Goal: Task Accomplishment & Management: Use online tool/utility

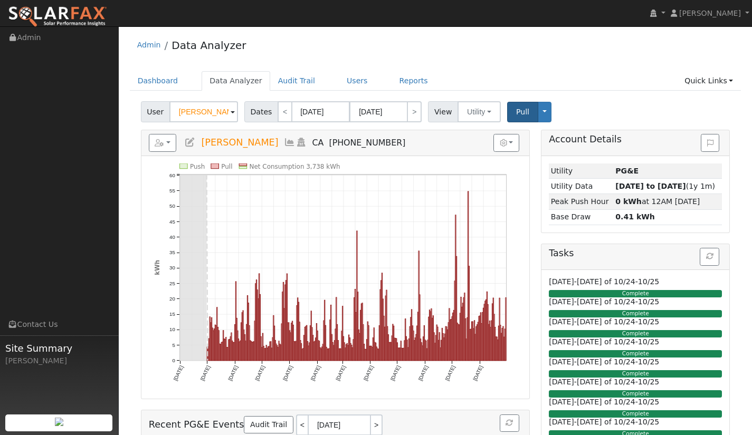
click at [516, 117] on button "Pull" at bounding box center [522, 112] width 31 height 21
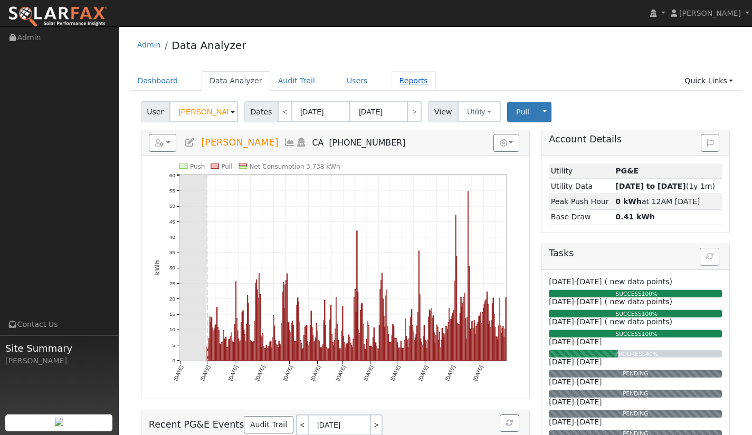
click at [391, 84] on link "Reports" at bounding box center [413, 81] width 44 height 20
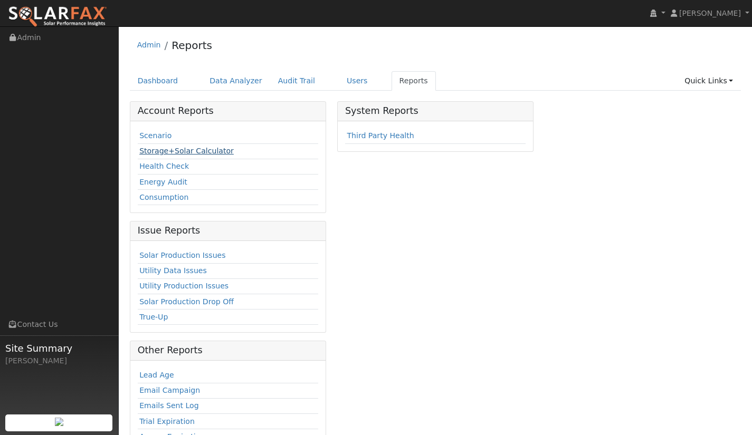
click at [181, 148] on link "Storage+Solar Calculator" at bounding box center [186, 151] width 94 height 8
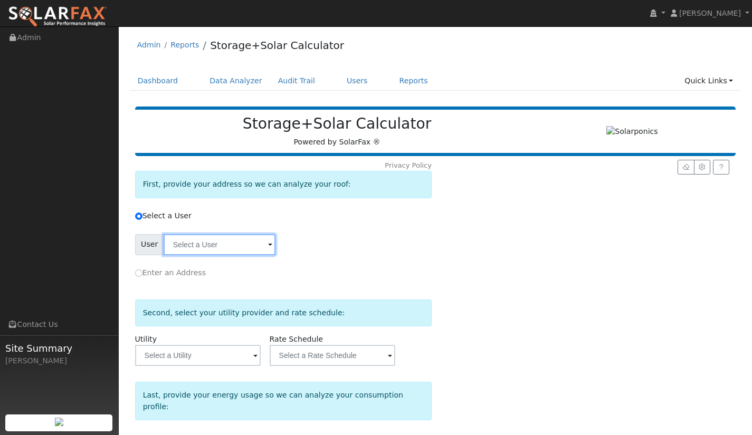
click at [253, 245] on input "text" at bounding box center [220, 244] width 112 height 21
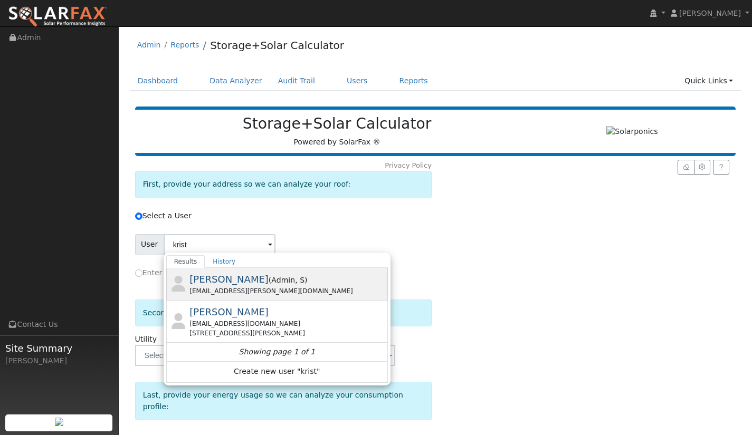
click at [299, 281] on div "Kristian Emrich ( Admin , S ) m.kristian.emrich@gmail.com" at bounding box center [287, 284] width 196 height 24
type input "[PERSON_NAME]"
radio input "true"
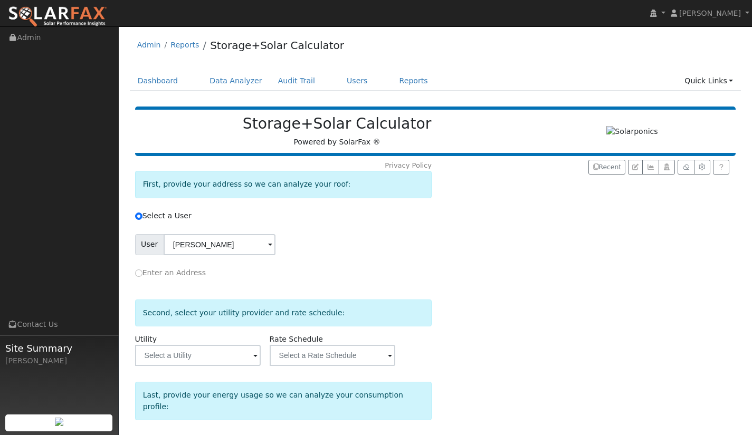
click at [268, 245] on span at bounding box center [270, 245] width 4 height 12
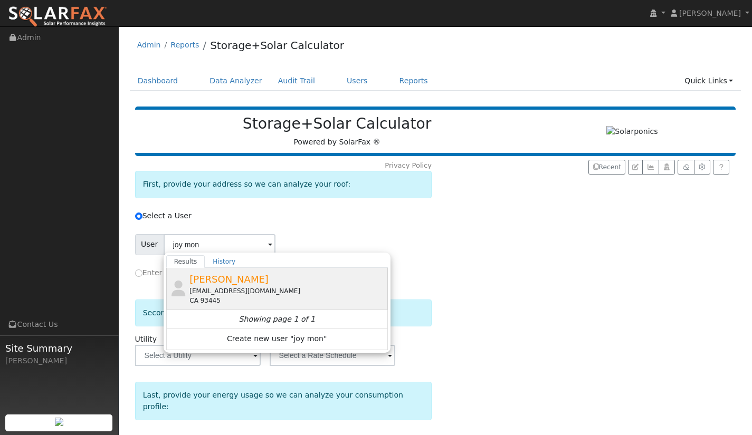
click at [231, 282] on span "Joy Montoya" at bounding box center [228, 279] width 79 height 11
type input "[PERSON_NAME]"
radio input "false"
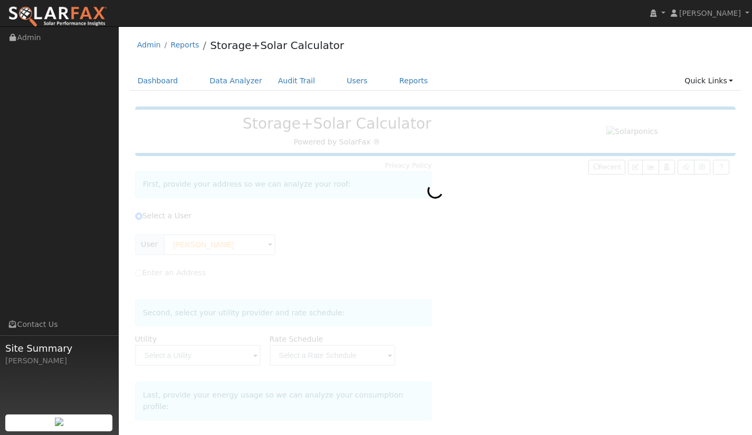
type input "Pacific Gas & Electric"
type input "E-ELEC"
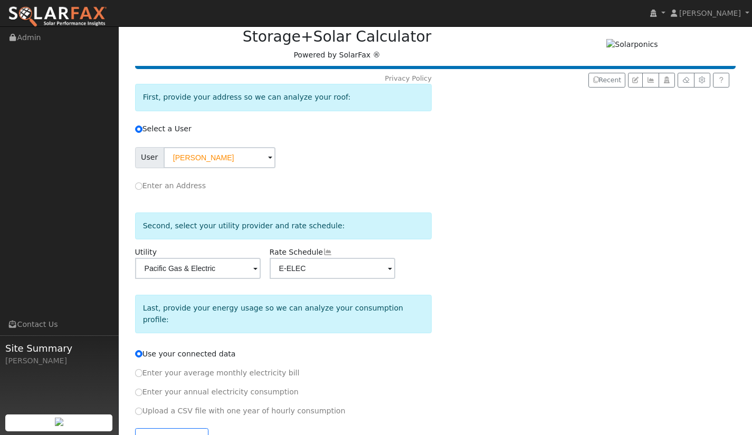
scroll to position [105, 0]
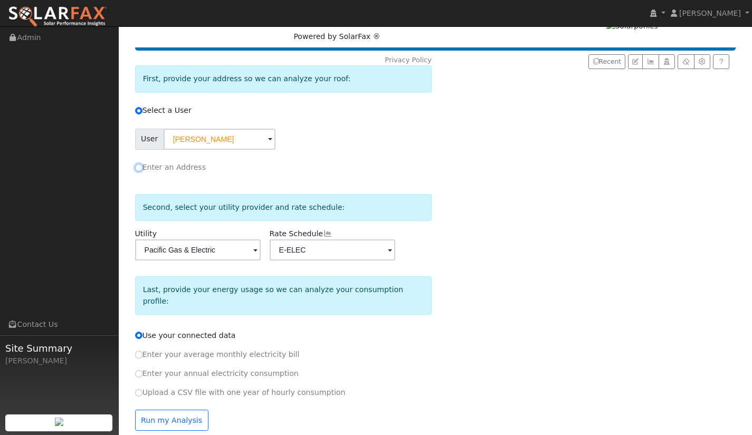
click at [137, 169] on input "Enter an Address" at bounding box center [138, 167] width 7 height 7
radio input "true"
radio input "false"
radio input "true"
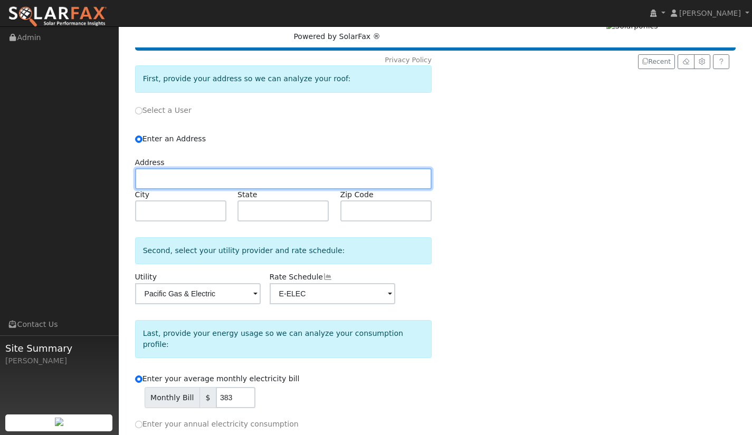
paste input "325 York Ave Oceano California 93445"
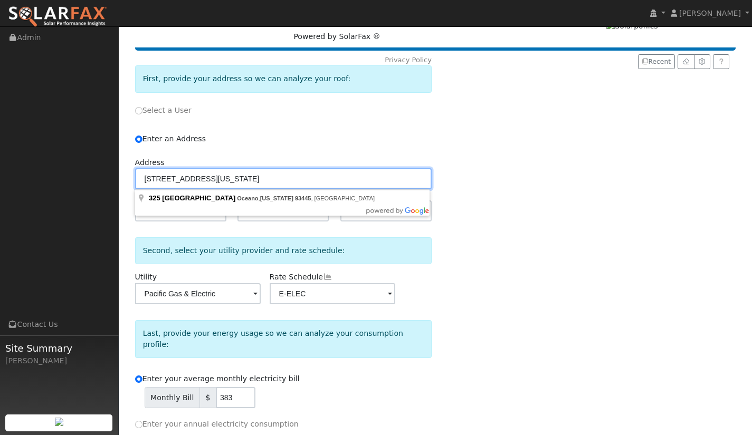
drag, startPoint x: 190, startPoint y: 177, endPoint x: 353, endPoint y: 183, distance: 163.6
click at [353, 183] on input "325 York Ave Oceano California 93445" at bounding box center [283, 178] width 296 height 21
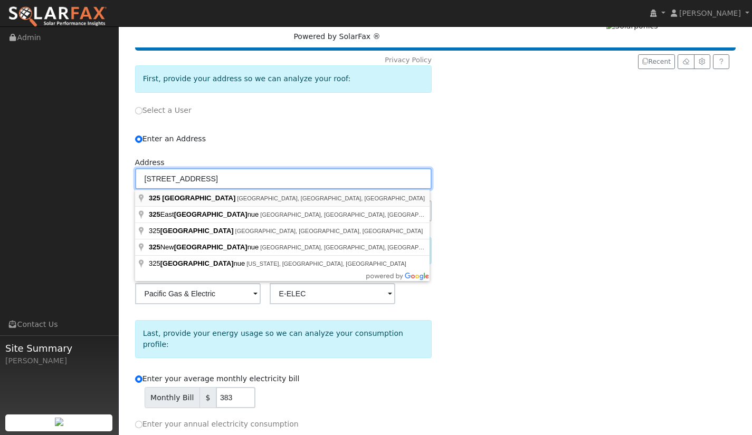
type input "325 York Avenue"
type input "Oceano"
type input "CA"
type input "93445"
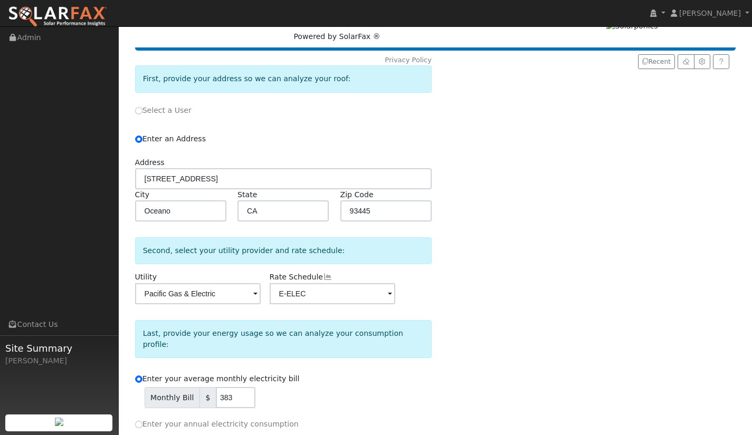
click at [515, 270] on div "Recent" at bounding box center [608, 287] width 251 height 467
click at [582, 302] on div "Recent" at bounding box center [608, 287] width 251 height 467
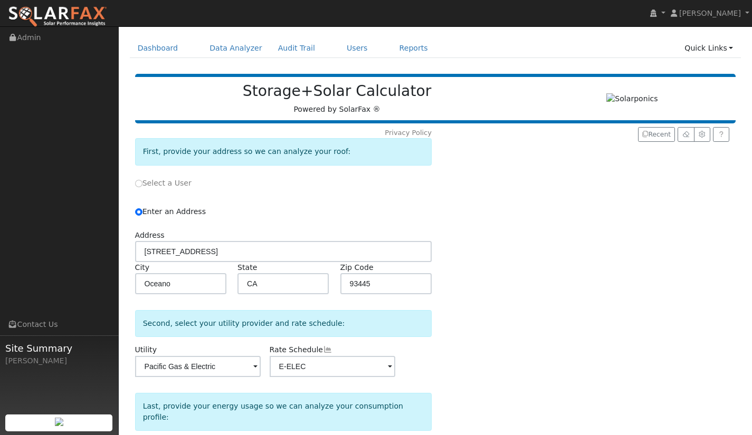
scroll to position [0, 0]
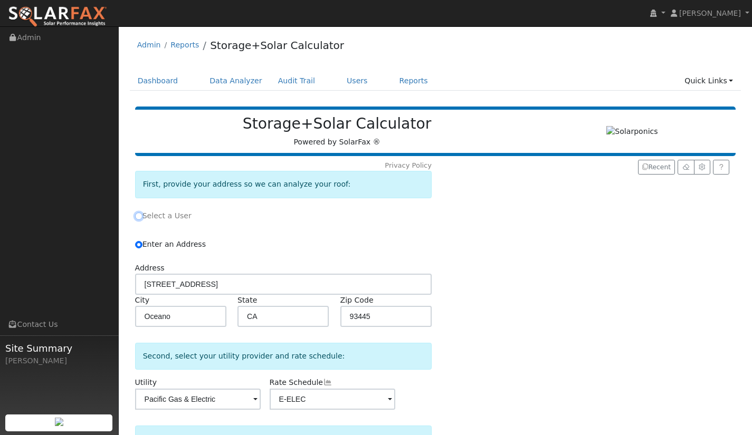
click at [139, 216] on input "Select a User" at bounding box center [138, 216] width 7 height 7
radio input "true"
radio input "false"
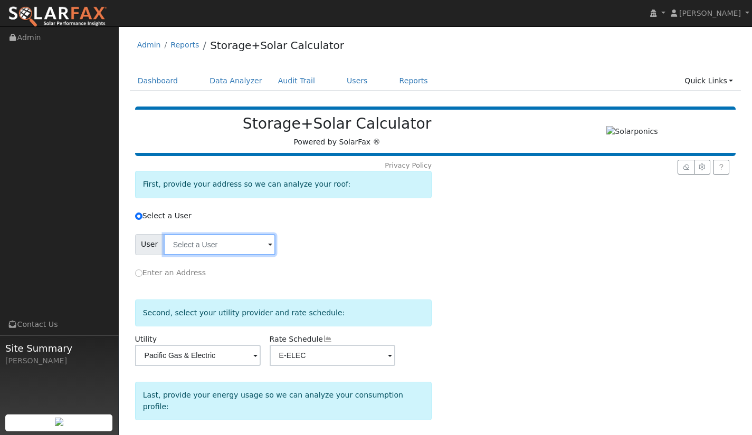
click at [237, 247] on input "text" at bounding box center [220, 244] width 112 height 21
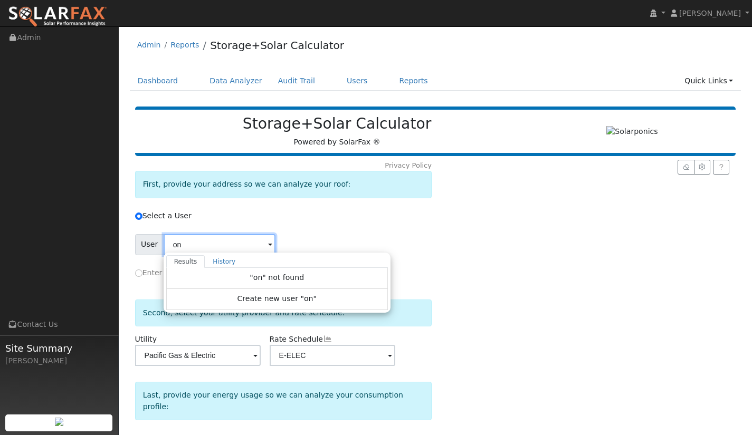
type input "o"
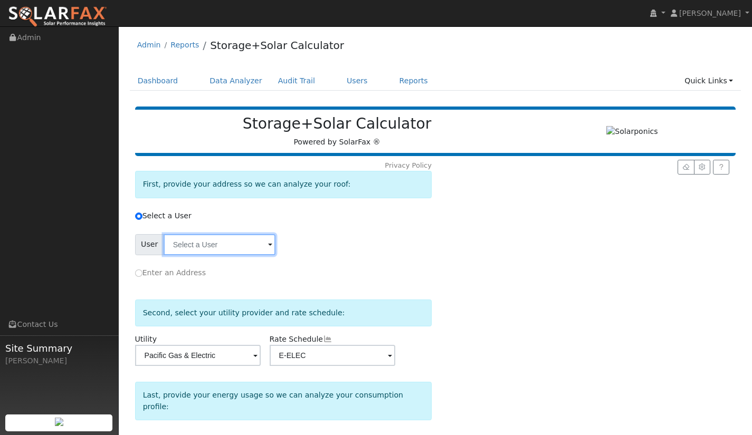
click at [236, 249] on input "text" at bounding box center [220, 244] width 112 height 21
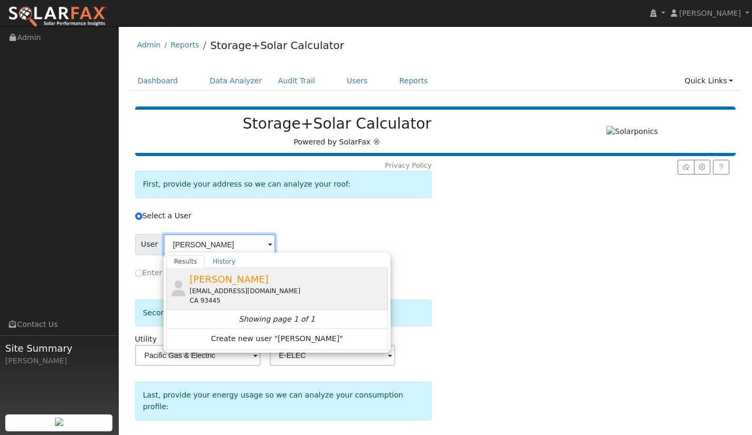
type input "montoya"
click at [238, 280] on span "[PERSON_NAME]" at bounding box center [228, 279] width 79 height 11
type input "[PERSON_NAME]"
type input "Pacific Gas & Electric"
type input "E-ELEC"
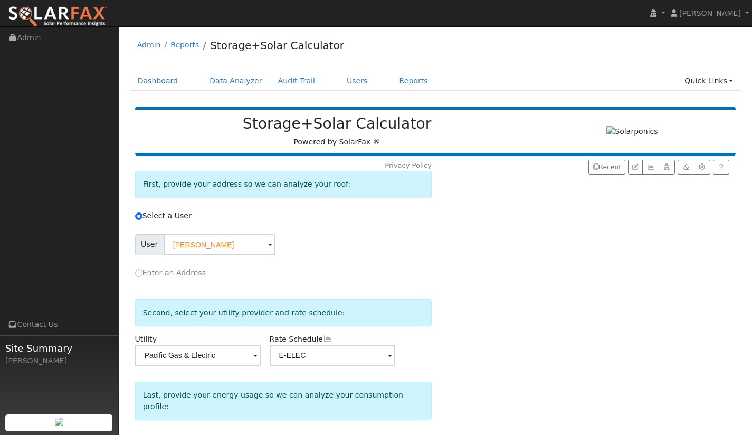
click at [496, 265] on div "Recent" at bounding box center [608, 352] width 251 height 384
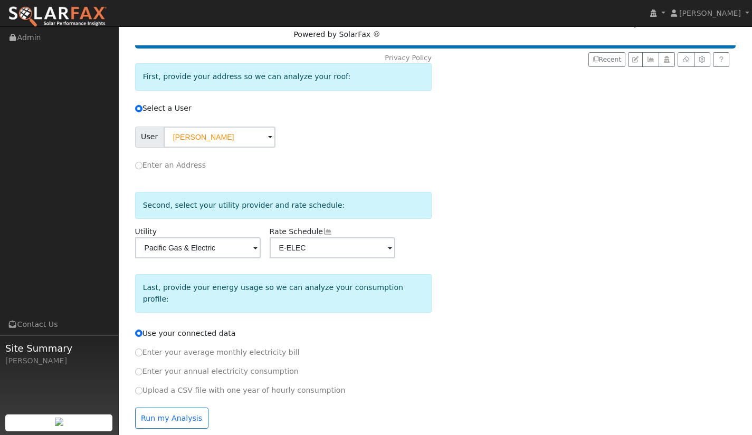
scroll to position [108, 0]
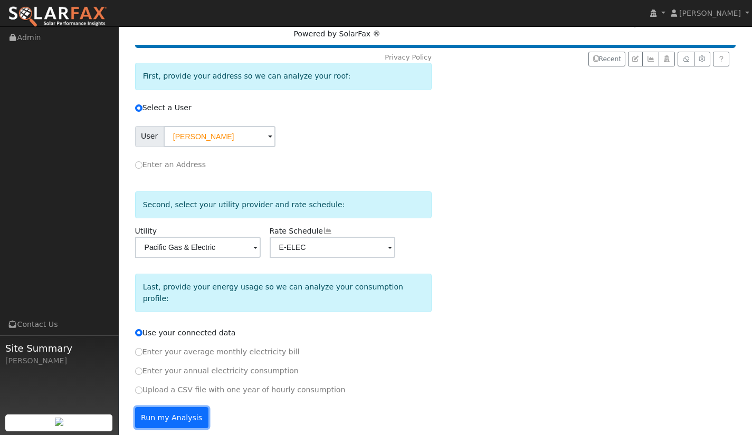
click at [183, 407] on button "Run my Analysis" at bounding box center [171, 417] width 73 height 21
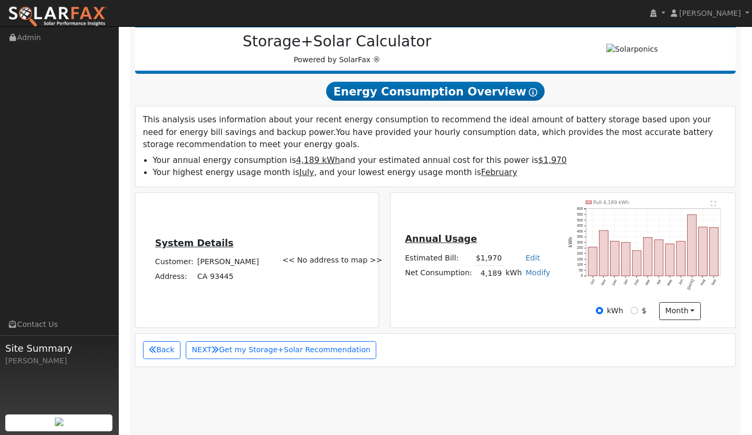
scroll to position [99, 0]
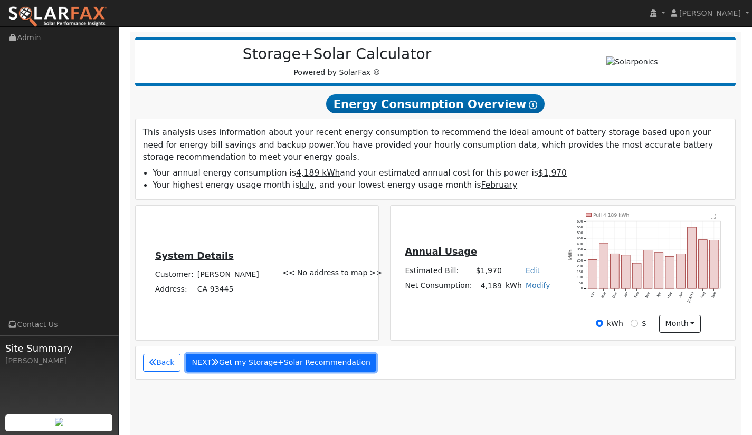
click at [290, 366] on button "NEXT Get my Storage+Solar Recommendation" at bounding box center [281, 363] width 191 height 18
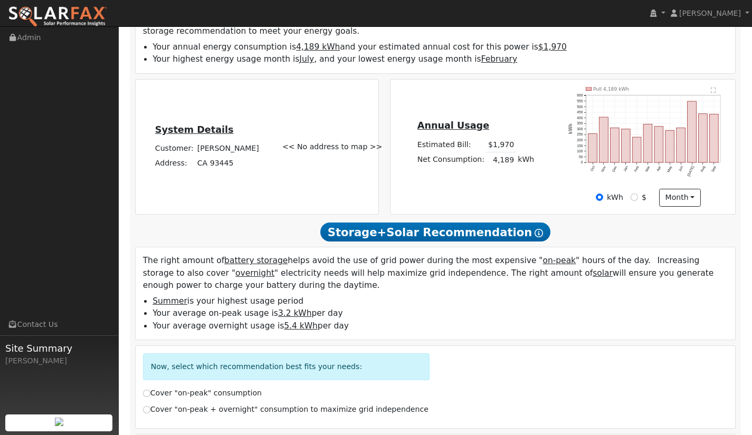
scroll to position [205, 0]
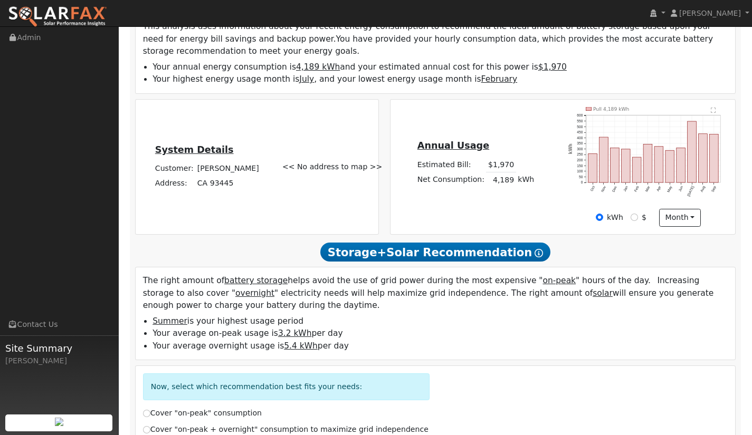
click at [479, 340] on li "Your average on-peak usage is 3.2 kWh per day" at bounding box center [439, 334] width 575 height 12
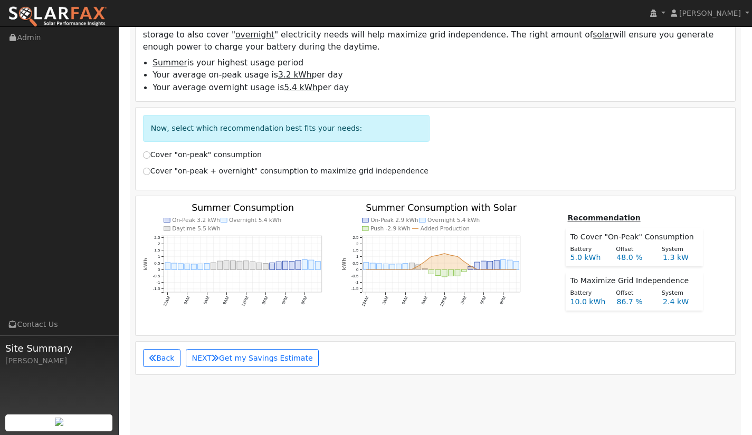
scroll to position [468, 0]
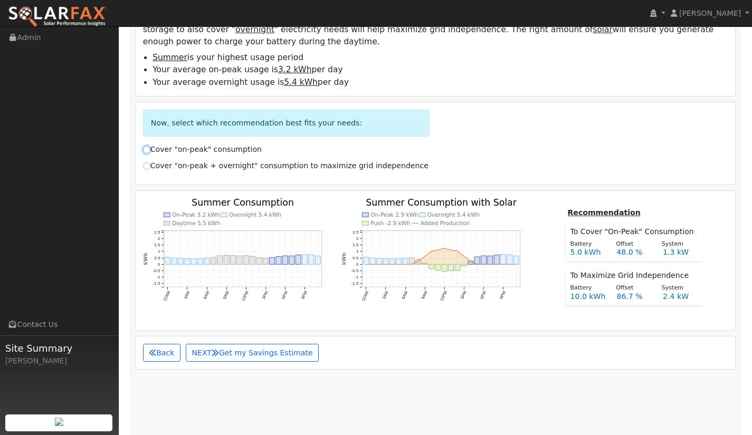
click at [146, 148] on input "Cover "on-peak" consumption" at bounding box center [146, 149] width 7 height 7
radio input "true"
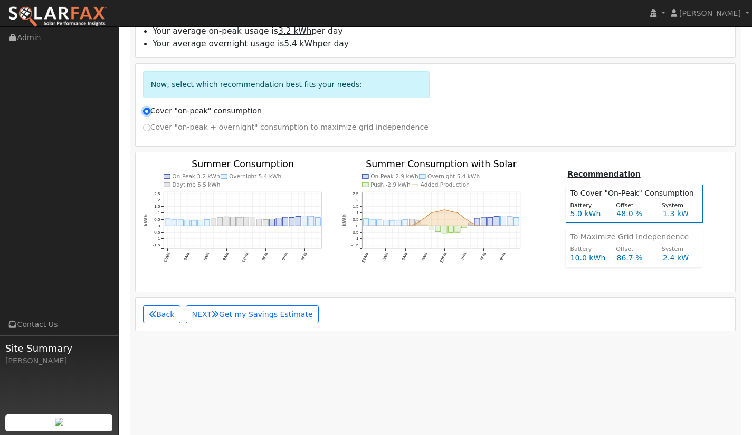
scroll to position [521, 0]
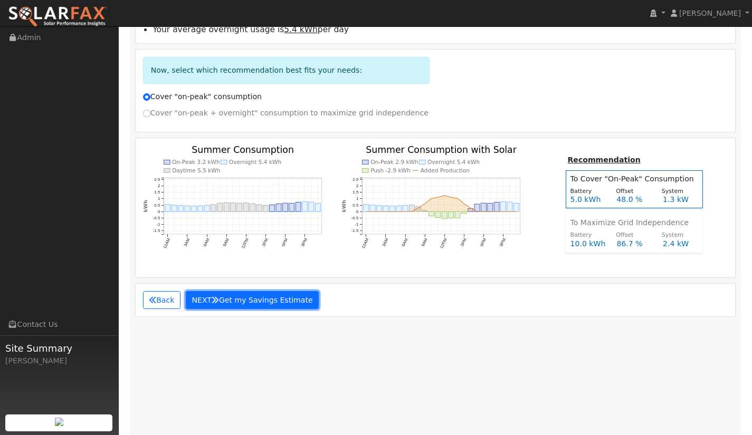
click at [282, 305] on button "NEXT Get my Savings Estimate" at bounding box center [252, 300] width 133 height 18
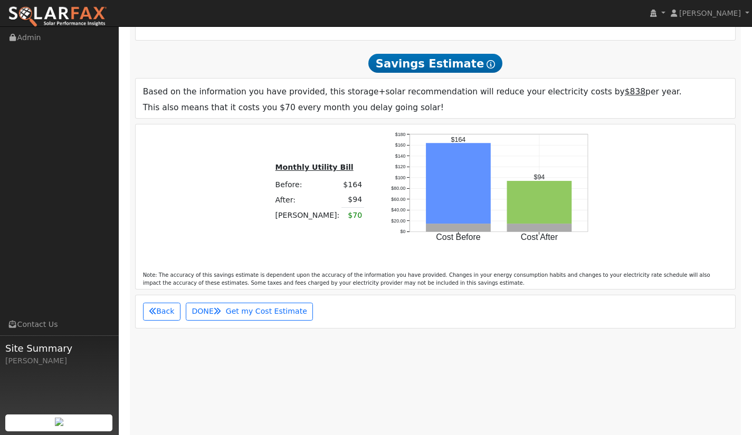
scroll to position [693, 0]
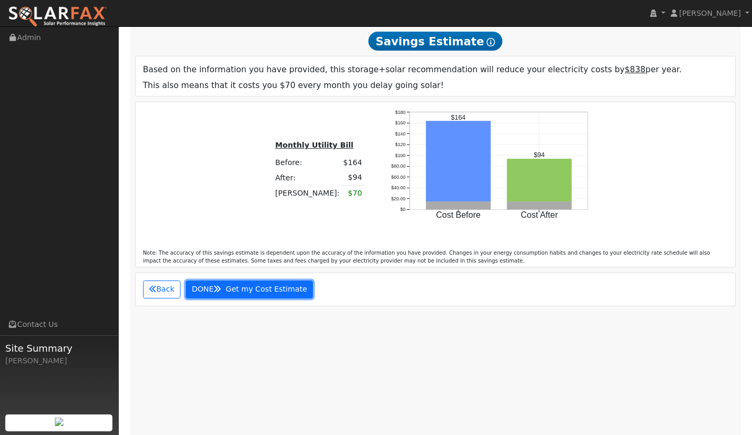
click at [256, 293] on span "Get my Cost Estimate" at bounding box center [266, 289] width 81 height 8
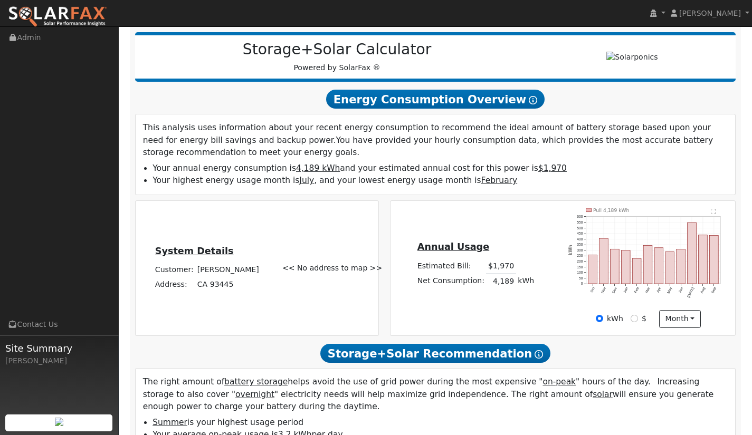
scroll to position [0, 0]
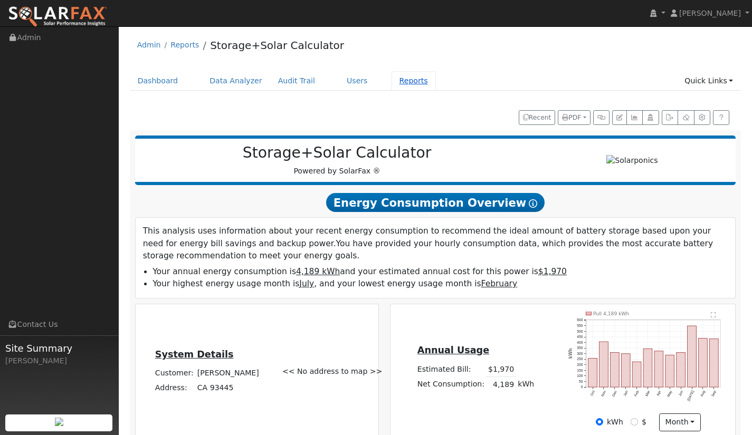
click at [391, 79] on link "Reports" at bounding box center [413, 81] width 44 height 20
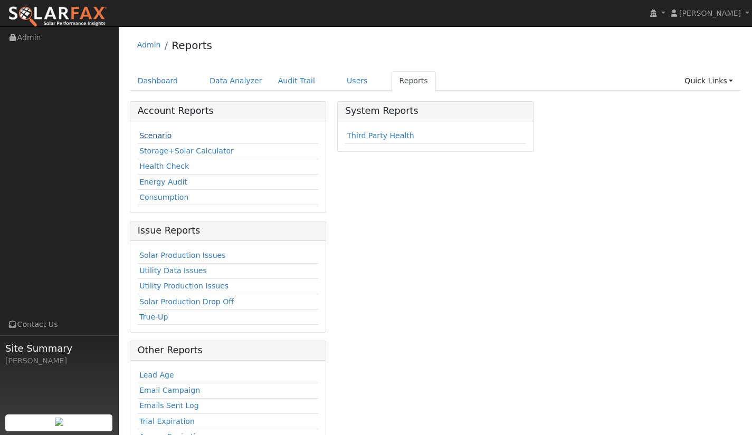
click at [161, 137] on link "Scenario" at bounding box center [155, 135] width 32 height 8
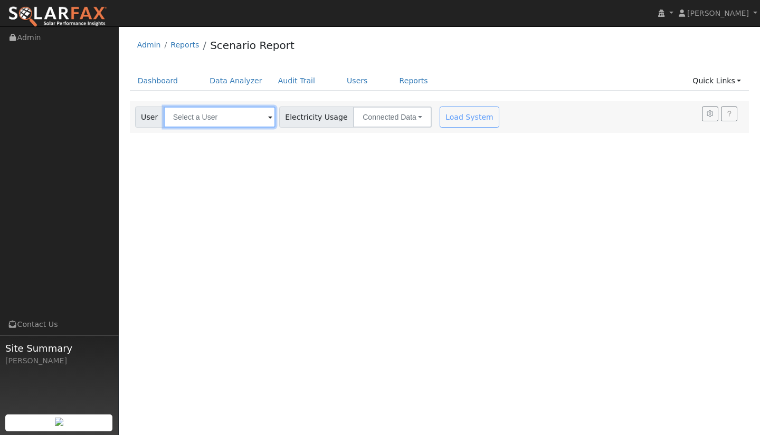
click at [251, 119] on input "text" at bounding box center [220, 117] width 112 height 21
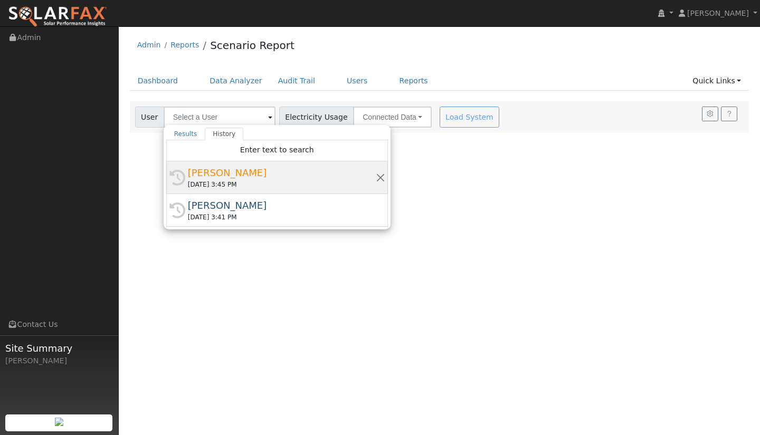
click at [209, 170] on div "[PERSON_NAME]" at bounding box center [282, 173] width 188 height 14
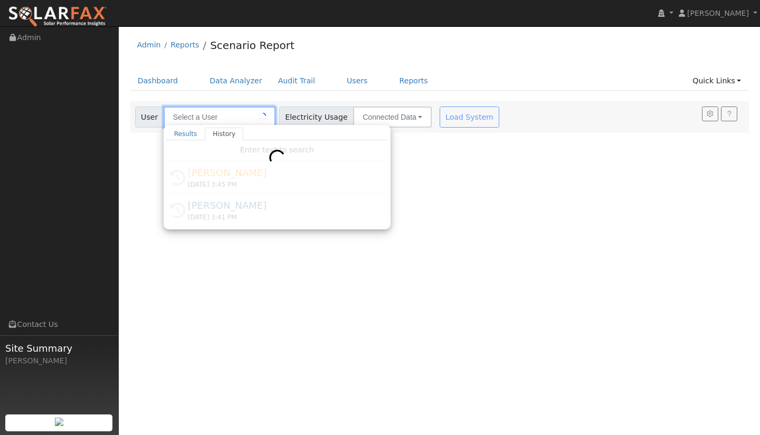
type input "[PERSON_NAME]"
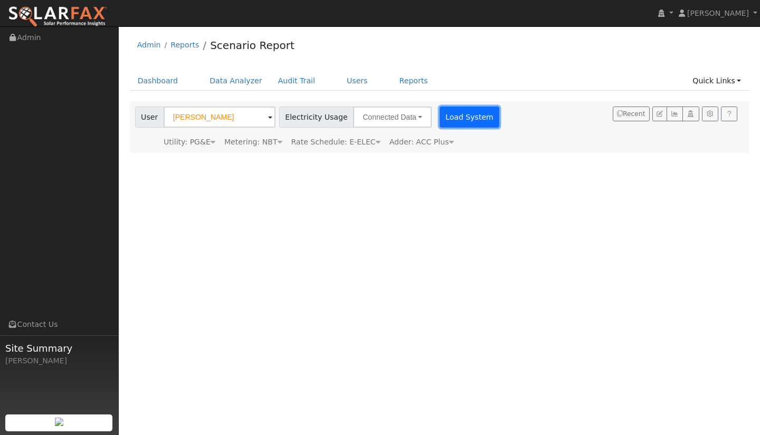
click at [456, 115] on button "Load System" at bounding box center [469, 117] width 60 height 21
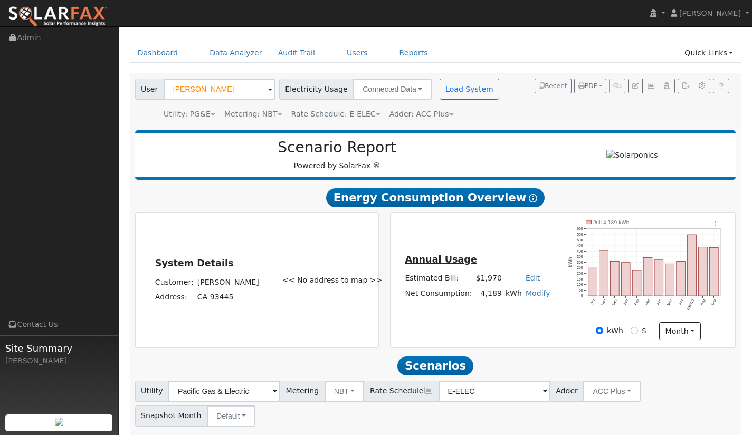
scroll to position [95, 0]
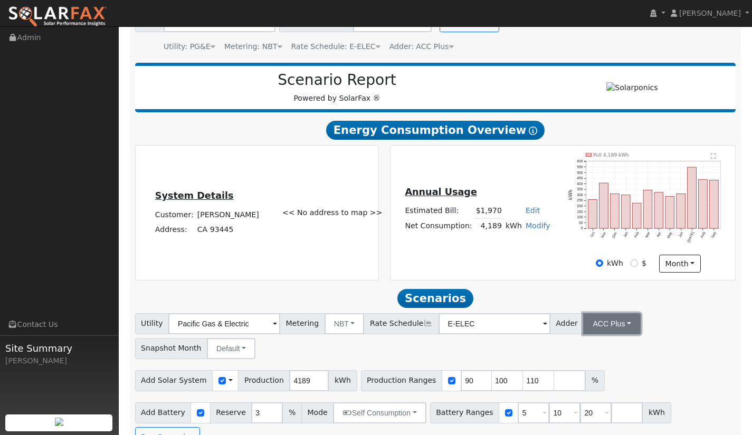
click at [612, 325] on button "ACC Plus" at bounding box center [611, 323] width 57 height 21
click at [484, 360] on div "Utility Pacific Gas & Electric Metering NBT NEM NBT Rate Schedule E-ELEC Adder …" at bounding box center [435, 380] width 612 height 135
drag, startPoint x: 455, startPoint y: 382, endPoint x: 437, endPoint y: 385, distance: 18.1
click at [437, 385] on div "Production Ranges 90 100 110 %" at bounding box center [483, 380] width 244 height 21
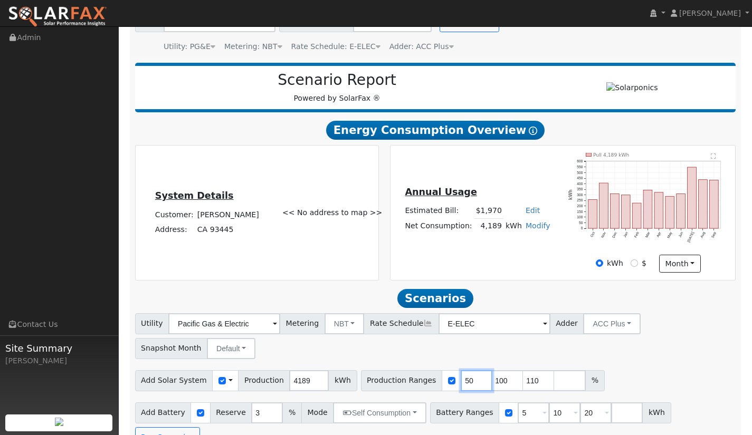
type input "50"
drag, startPoint x: 486, startPoint y: 382, endPoint x: 475, endPoint y: 384, distance: 11.2
click at [492, 384] on input "100" at bounding box center [508, 380] width 32 height 21
type input "70"
drag, startPoint x: 516, startPoint y: 384, endPoint x: 509, endPoint y: 384, distance: 7.4
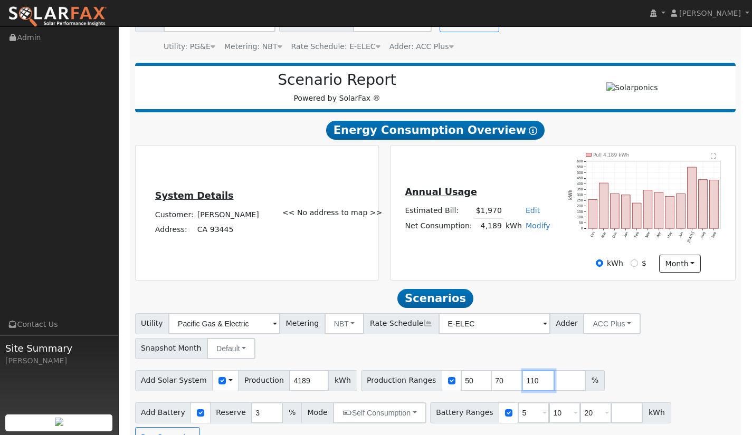
click at [523, 384] on input "110" at bounding box center [539, 380] width 32 height 21
type input "125"
click at [615, 358] on div "Utility Pacific Gas & Electric Metering NBT NEM NBT Rate Schedule E-ELEC Adder …" at bounding box center [435, 335] width 604 height 50
drag, startPoint x: 255, startPoint y: 412, endPoint x: 236, endPoint y: 414, distance: 18.5
click at [236, 414] on div "Add Battery Reserve 3 % Mode Self Consumption Self Consumption Peak Savings ACC…" at bounding box center [280, 412] width 291 height 21
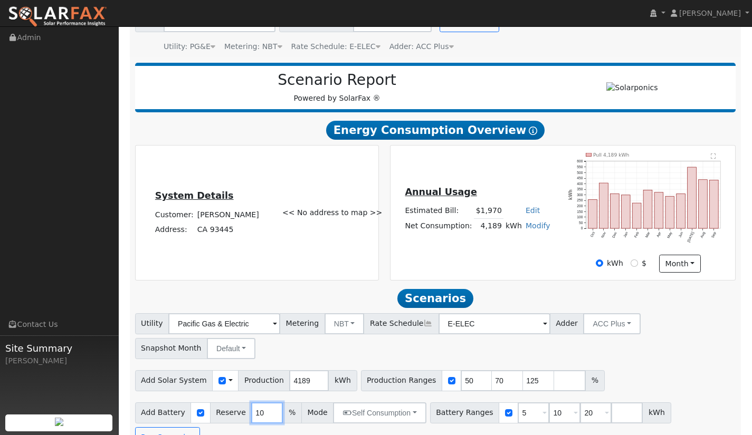
type input "10"
click at [675, 376] on div "Add Solar System Use CSV Data Production 4189 kWh Production Ranges 50 70 125 %" at bounding box center [435, 379] width 604 height 25
click at [397, 418] on button "Self Consumption" at bounding box center [379, 412] width 93 height 21
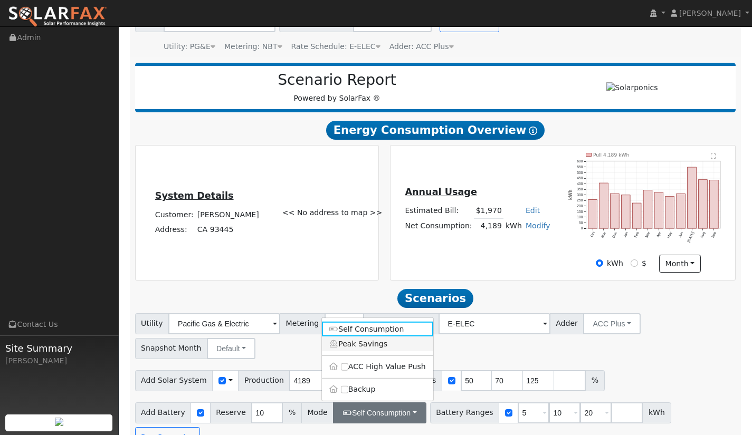
click at [382, 351] on link "Peak Savings" at bounding box center [377, 344] width 111 height 15
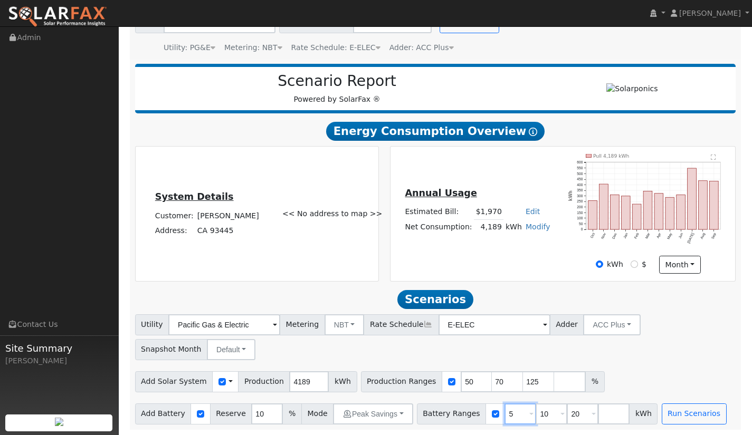
drag, startPoint x: 499, startPoint y: 413, endPoint x: 491, endPoint y: 413, distance: 8.4
click at [504, 413] on input "5" at bounding box center [520, 414] width 32 height 21
type input "10"
type input "13"
drag, startPoint x: 534, startPoint y: 415, endPoint x: 521, endPoint y: 417, distance: 12.8
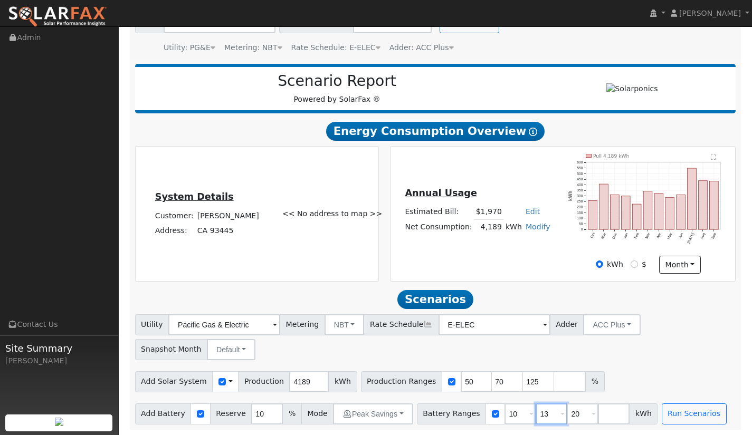
click at [535, 417] on input "13" at bounding box center [551, 414] width 32 height 21
click at [508, 418] on input "10" at bounding box center [520, 414] width 32 height 21
click at [535, 414] on input "13" at bounding box center [551, 414] width 32 height 21
drag, startPoint x: 566, startPoint y: 415, endPoint x: 549, endPoint y: 417, distance: 17.0
click at [567, 417] on input "20" at bounding box center [583, 414] width 32 height 21
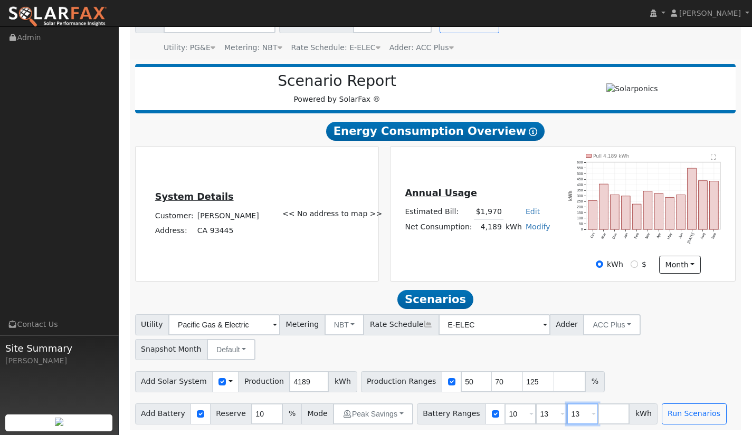
type input "13"
click at [505, 414] on input "10" at bounding box center [520, 414] width 32 height 21
drag, startPoint x: 505, startPoint y: 414, endPoint x: 491, endPoint y: 415, distance: 13.8
click at [504, 415] on input "10" at bounding box center [520, 414] width 32 height 21
type input "13"
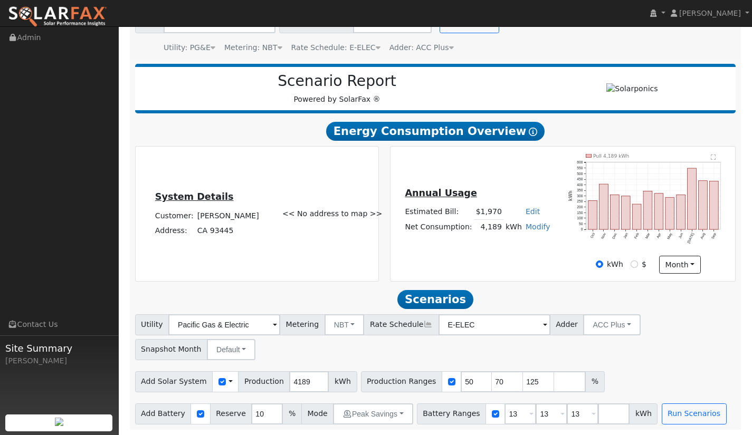
click at [669, 375] on div "Add Solar System Use CSV Data Production 4189 kWh Production Ranges 50 70 125 %" at bounding box center [435, 380] width 604 height 25
click at [665, 414] on button "Run Scenarios" at bounding box center [693, 414] width 65 height 21
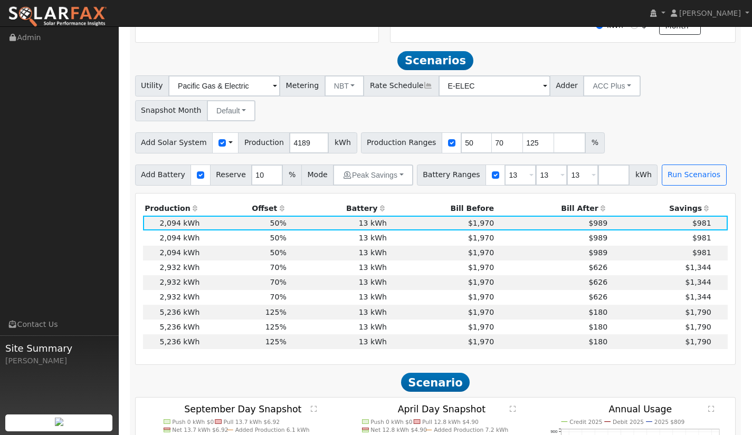
scroll to position [309, 0]
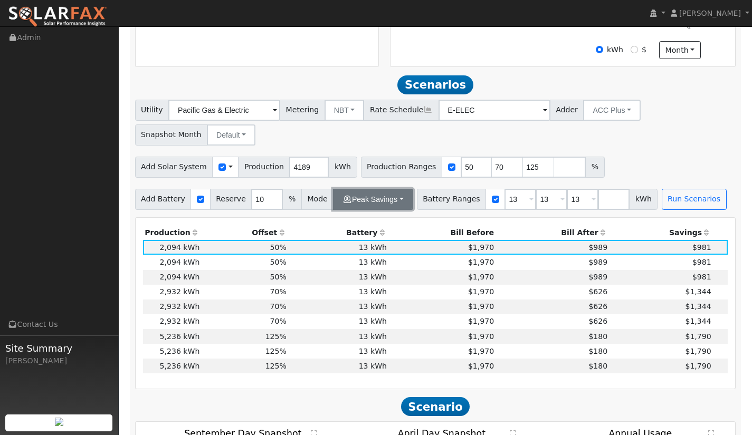
click at [387, 203] on button "Peak Savings" at bounding box center [373, 199] width 80 height 21
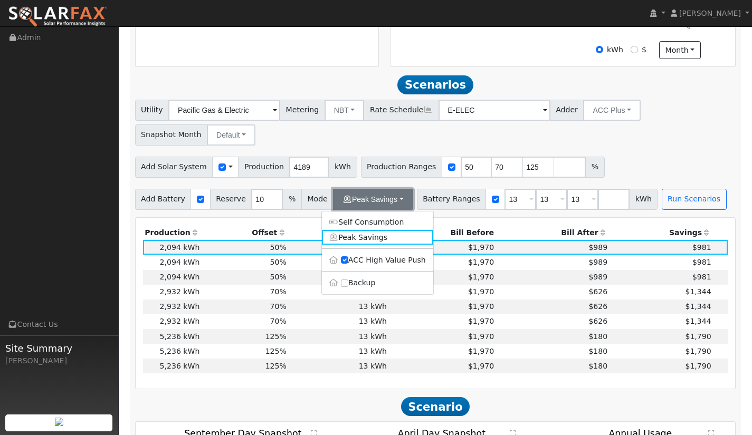
click at [387, 201] on button "Peak Savings" at bounding box center [373, 199] width 80 height 21
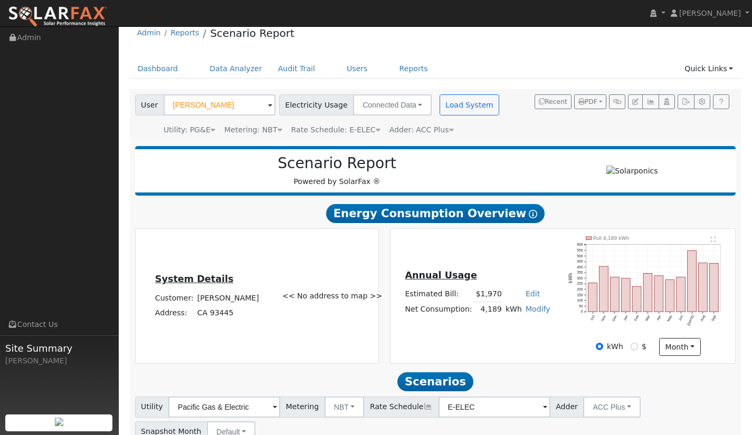
scroll to position [0, 0]
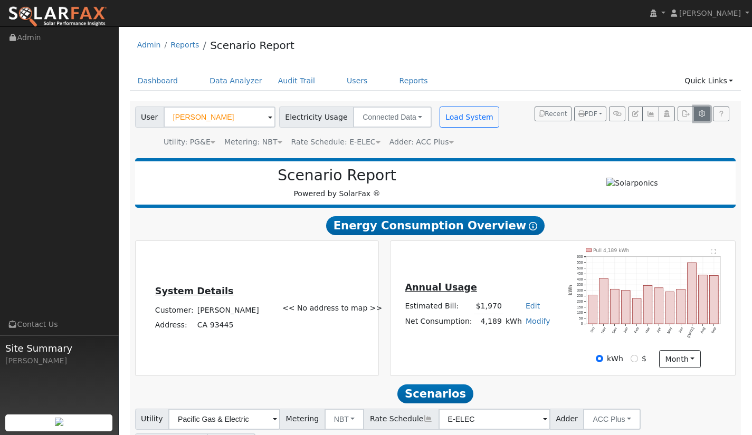
click at [705, 116] on icon "button" at bounding box center [702, 114] width 8 height 6
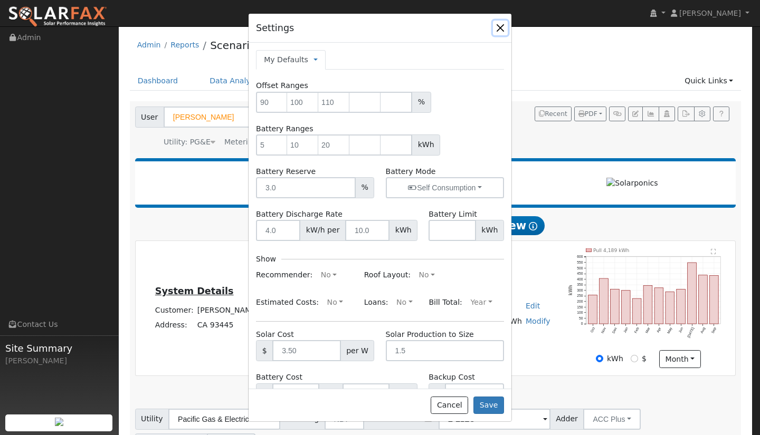
click at [503, 26] on button "button" at bounding box center [500, 28] width 15 height 15
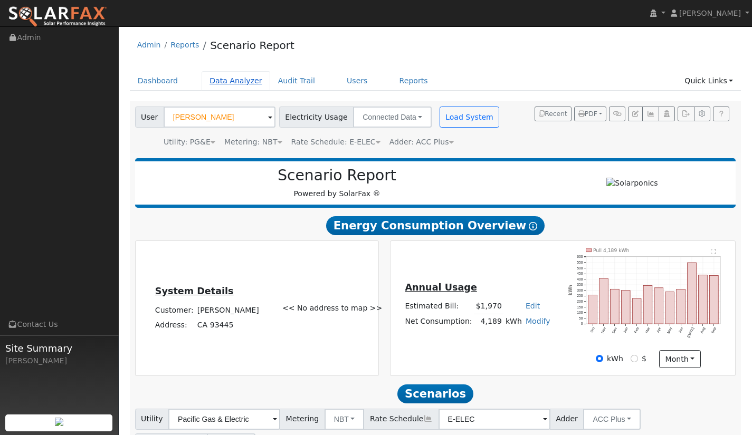
click at [234, 80] on link "Data Analyzer" at bounding box center [235, 81] width 69 height 20
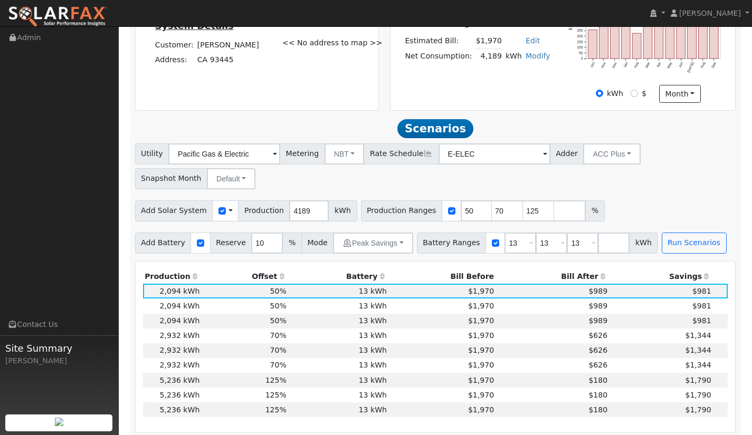
scroll to position [264, 0]
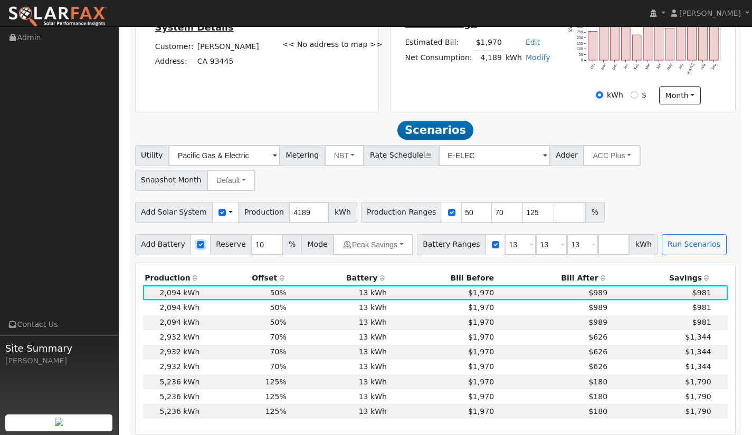
click at [197, 245] on input "checkbox" at bounding box center [200, 244] width 7 height 7
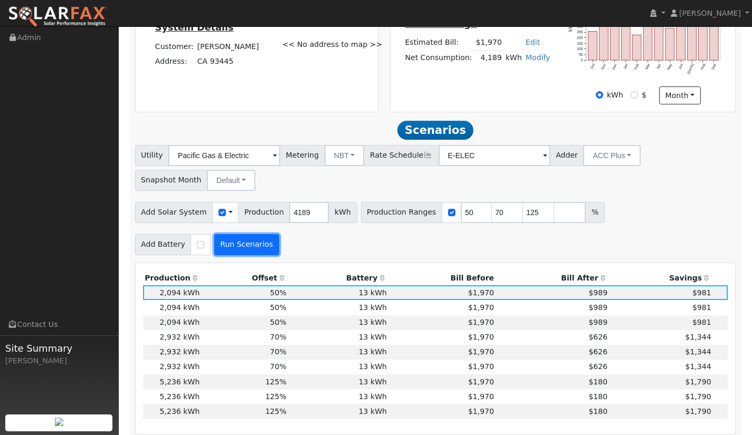
click at [234, 243] on button "Run Scenarios" at bounding box center [246, 244] width 65 height 21
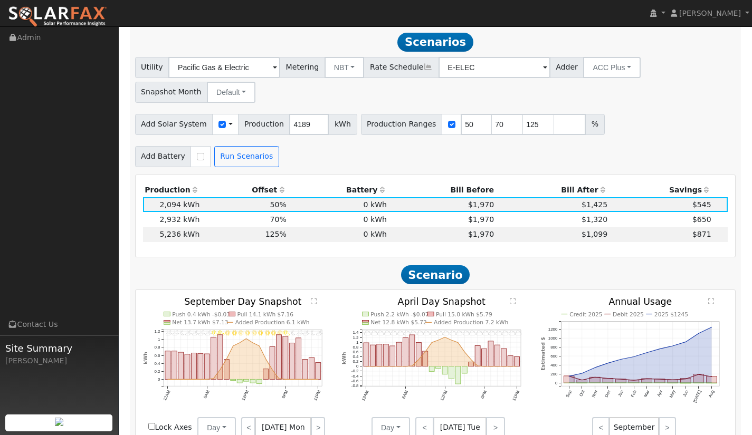
scroll to position [353, 0]
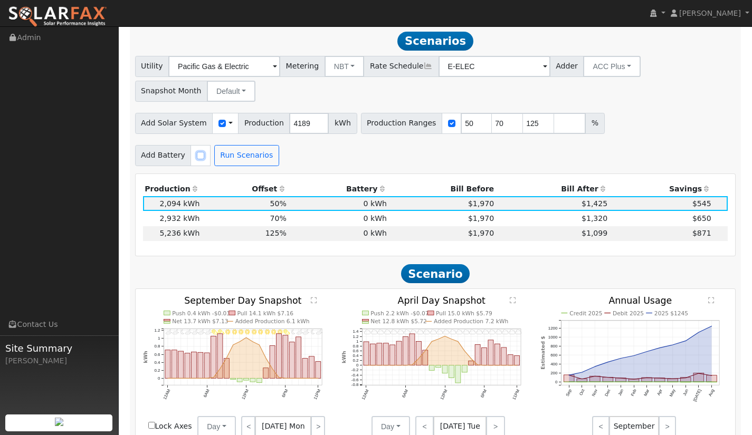
click at [197, 157] on input "checkbox" at bounding box center [200, 155] width 7 height 7
checkbox input "true"
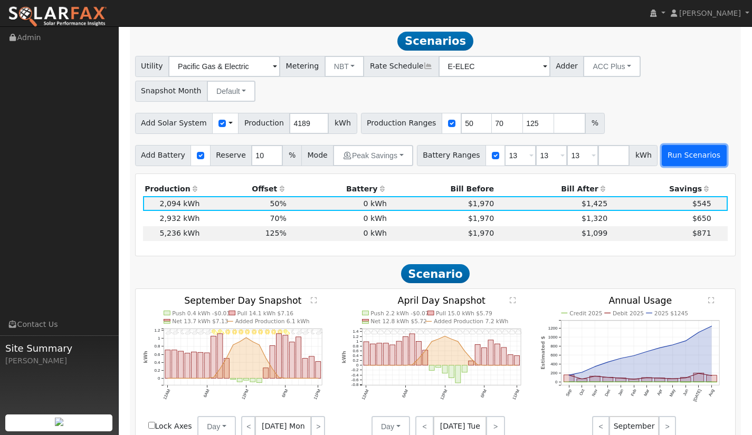
click at [670, 160] on button "Run Scenarios" at bounding box center [693, 155] width 65 height 21
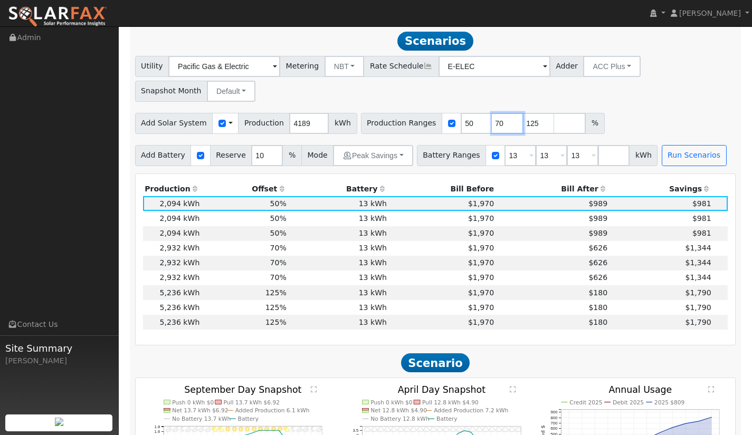
drag, startPoint x: 485, startPoint y: 124, endPoint x: 462, endPoint y: 123, distance: 23.8
click at [462, 123] on div "Production Ranges 50 70 125 %" at bounding box center [483, 123] width 244 height 21
type input "100"
click at [613, 113] on div "Add Solar System Use CSV Data Production 4189 kWh Production Ranges 50 100 125 %" at bounding box center [435, 121] width 604 height 25
click at [661, 152] on button "Run Scenarios" at bounding box center [693, 155] width 65 height 21
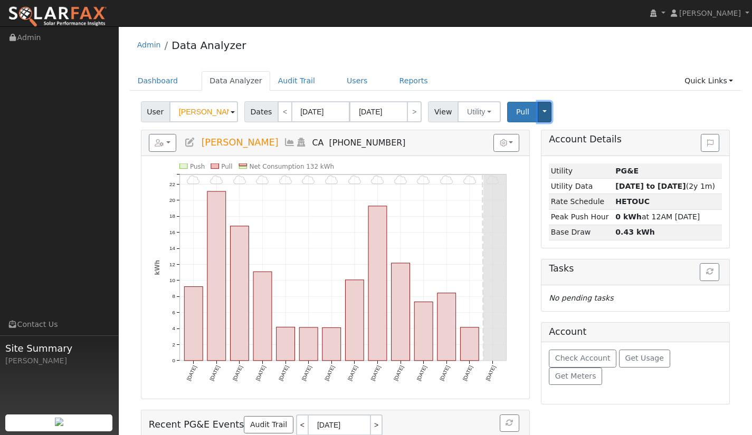
click at [539, 117] on button "Toggle Dropdown" at bounding box center [544, 112] width 14 height 21
click at [573, 110] on div "User [PERSON_NAME] Account Default Account Default Account CA 93445 Primary Acc…" at bounding box center [435, 110] width 593 height 25
click at [167, 142] on button "button" at bounding box center [163, 143] width 28 height 18
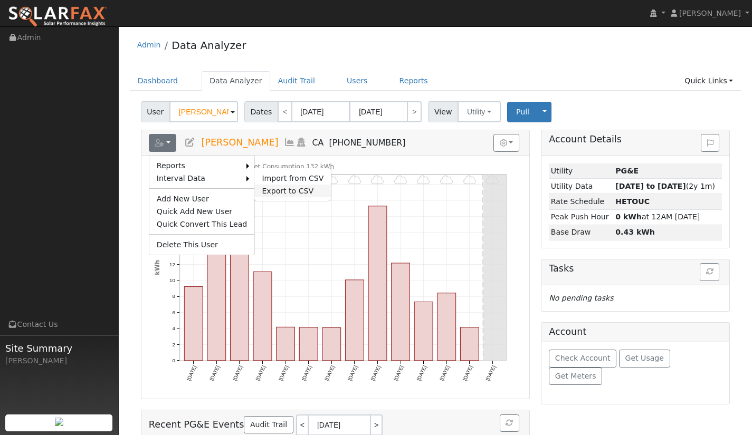
click at [266, 188] on link "Export to CSV" at bounding box center [292, 191] width 76 height 13
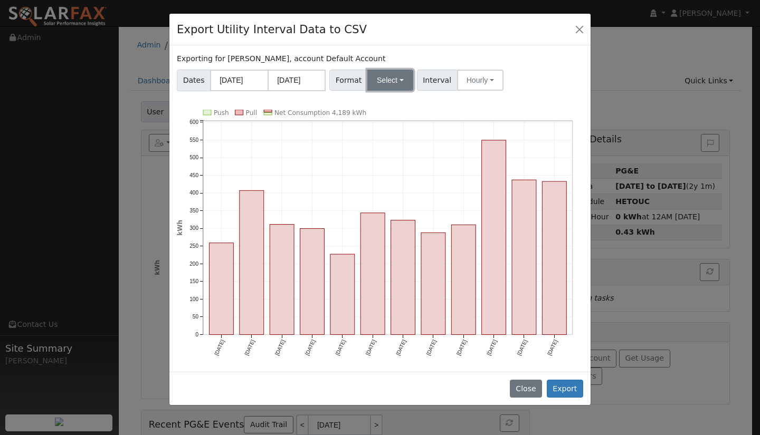
click at [397, 80] on button "Select" at bounding box center [390, 80] width 46 height 21
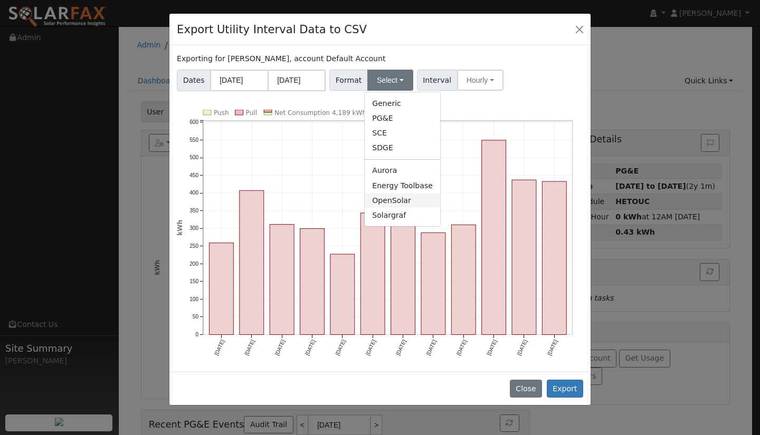
click at [392, 202] on link "OpenSolar" at bounding box center [401, 200] width 75 height 15
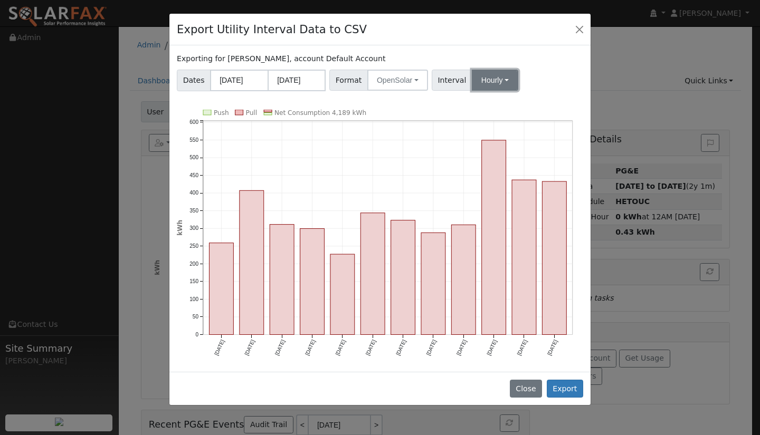
click at [503, 84] on button "Hourly" at bounding box center [495, 80] width 46 height 21
click at [497, 108] on link "15 Minute" at bounding box center [504, 103] width 73 height 15
click at [507, 81] on button "15 Minute" at bounding box center [500, 80] width 57 height 21
click at [501, 138] on link "Hourly" at bounding box center [504, 133] width 73 height 15
click at [564, 385] on button "Export" at bounding box center [564, 389] width 36 height 18
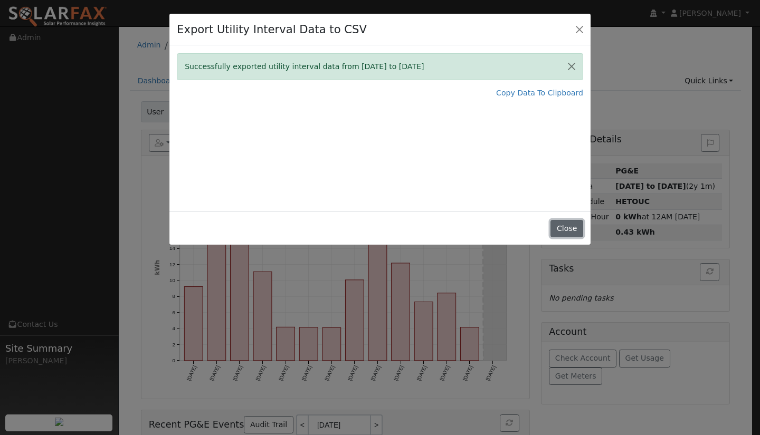
click at [567, 232] on button "Close" at bounding box center [566, 229] width 32 height 18
